Goal: Task Accomplishment & Management: Use online tool/utility

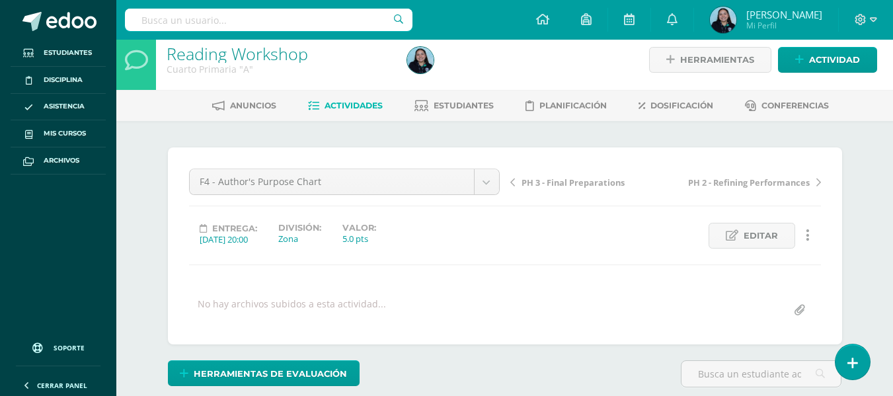
scroll to position [9, 0]
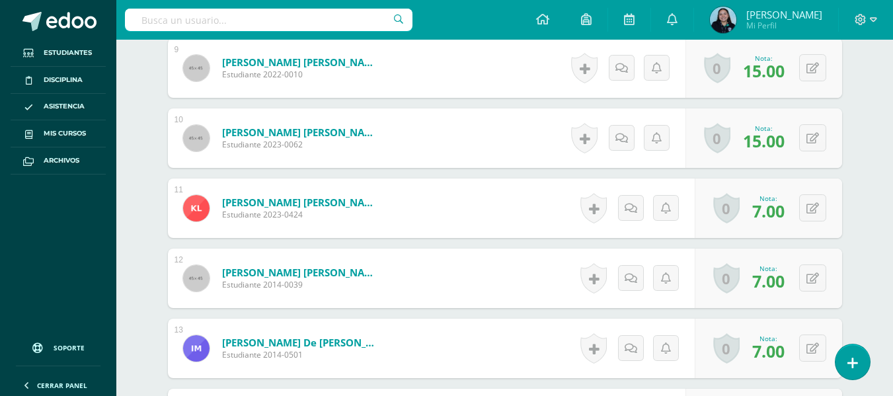
scroll to position [983, 0]
click at [814, 284] on button at bounding box center [822, 278] width 28 height 28
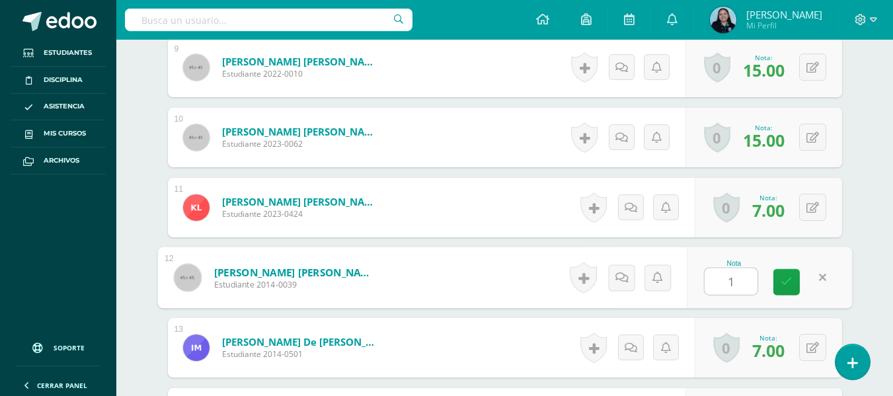
type input "13"
click at [790, 286] on icon at bounding box center [787, 281] width 12 height 11
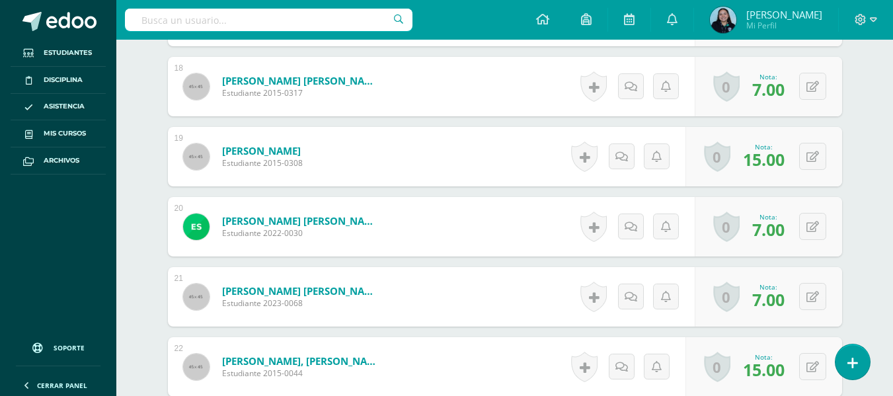
scroll to position [1594, 0]
click at [820, 93] on button at bounding box center [812, 86] width 27 height 27
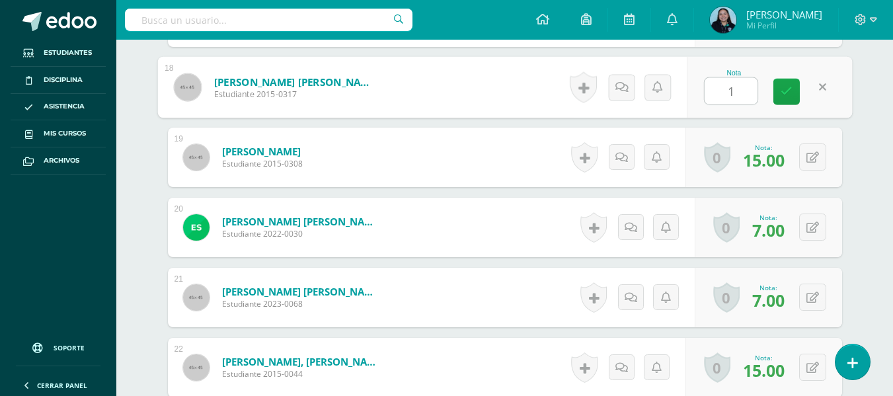
type input "13"
click at [774, 93] on link at bounding box center [787, 92] width 26 height 26
click at [787, 95] on icon at bounding box center [787, 91] width 12 height 11
